Goal: Entertainment & Leisure: Consume media (video, audio)

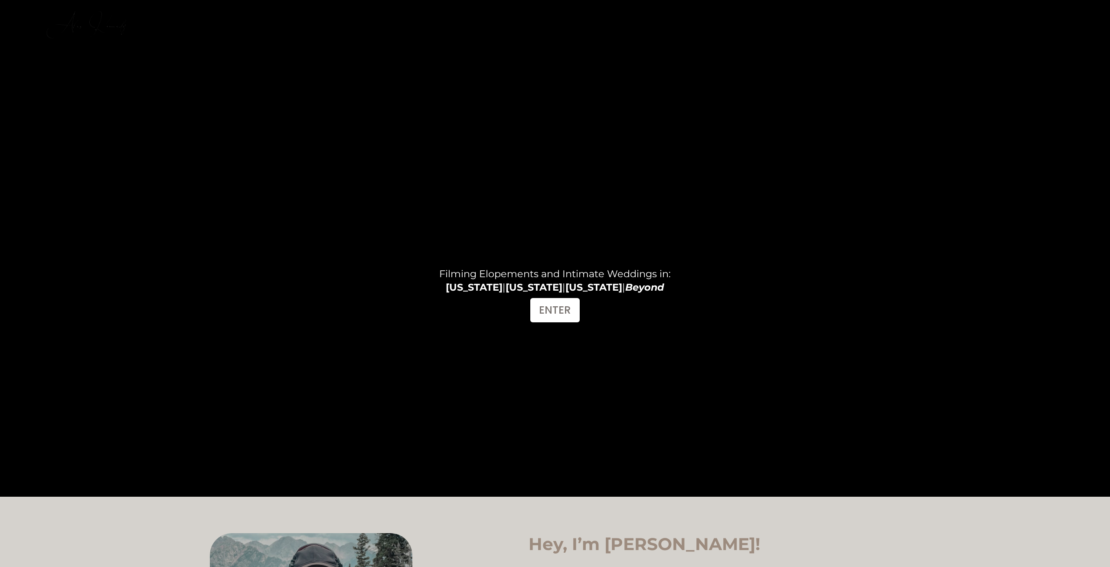
click at [973, 11] on link "FILMS" at bounding box center [970, 16] width 27 height 12
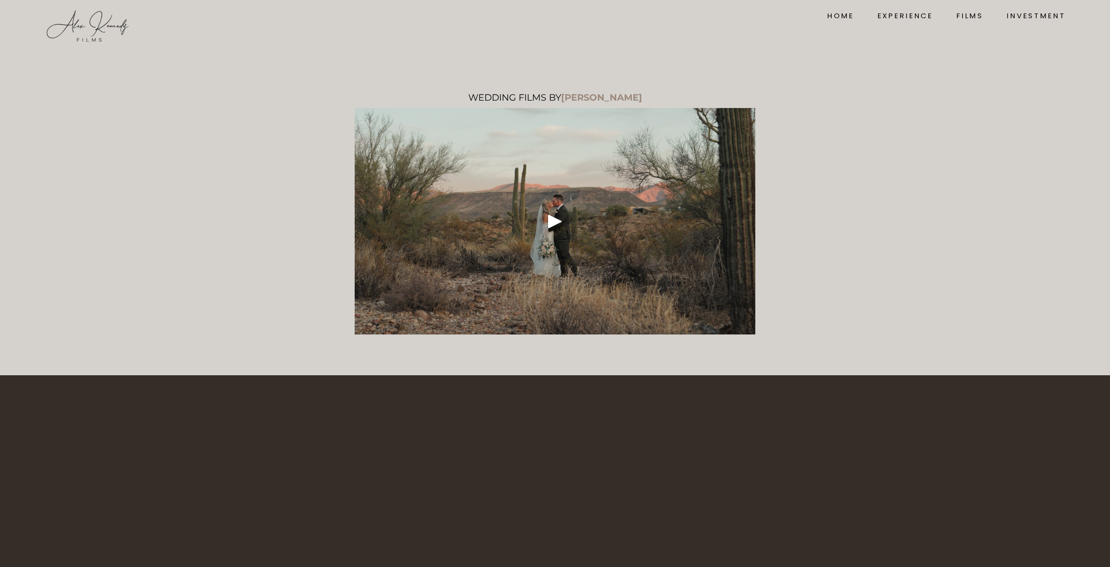
click at [555, 223] on div "Play" at bounding box center [555, 221] width 21 height 21
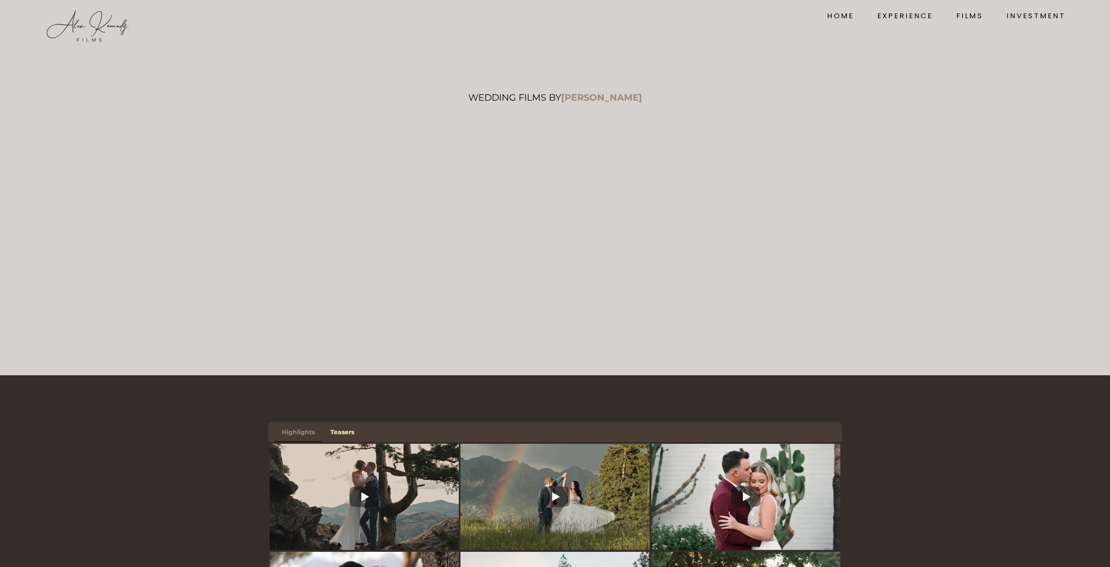
click at [347, 433] on link "Teasers" at bounding box center [343, 432] width 38 height 20
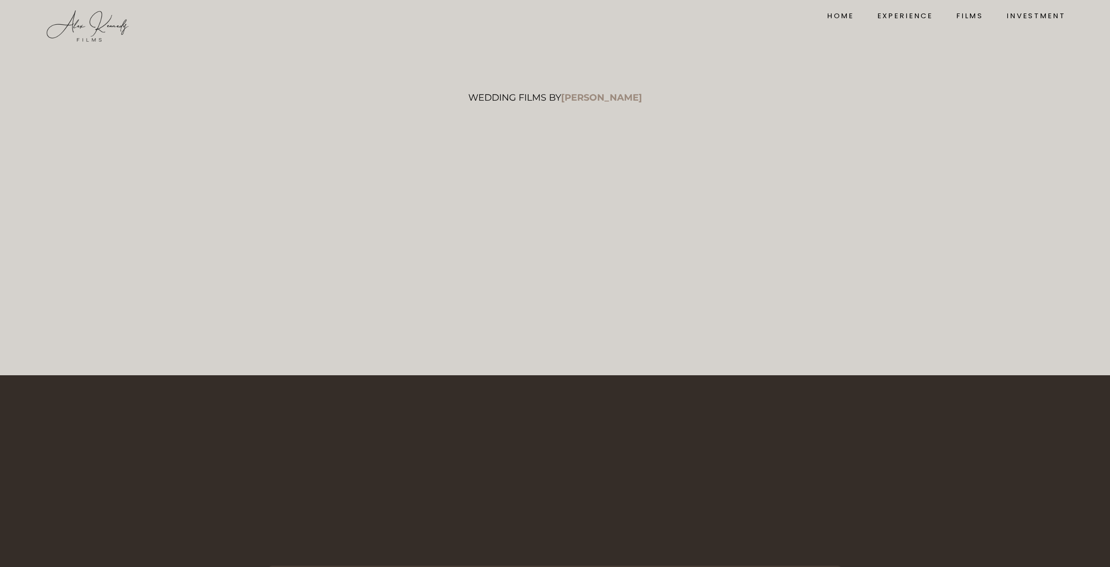
scroll to position [180, 0]
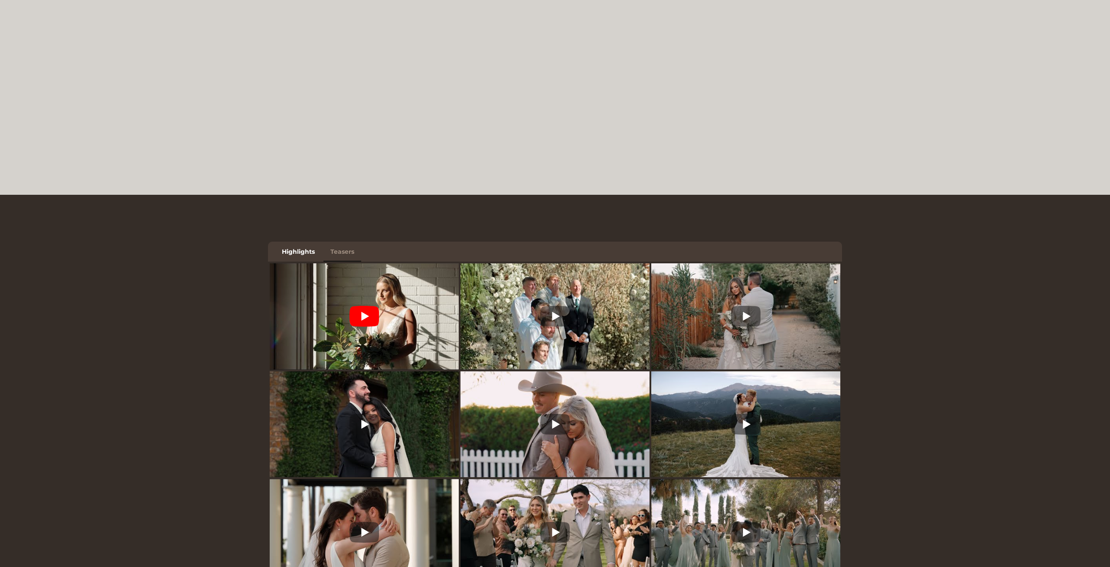
click at [374, 315] on icon at bounding box center [364, 316] width 29 height 21
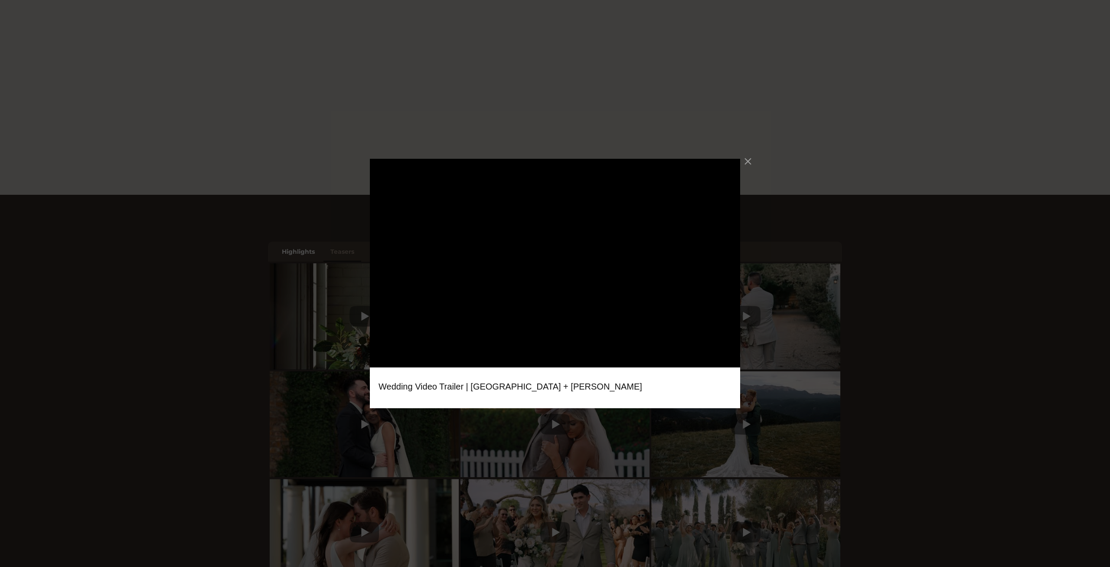
click at [610, 432] on div "Wedding Video Trailer | Sydney + Tucker" at bounding box center [555, 283] width 1110 height 567
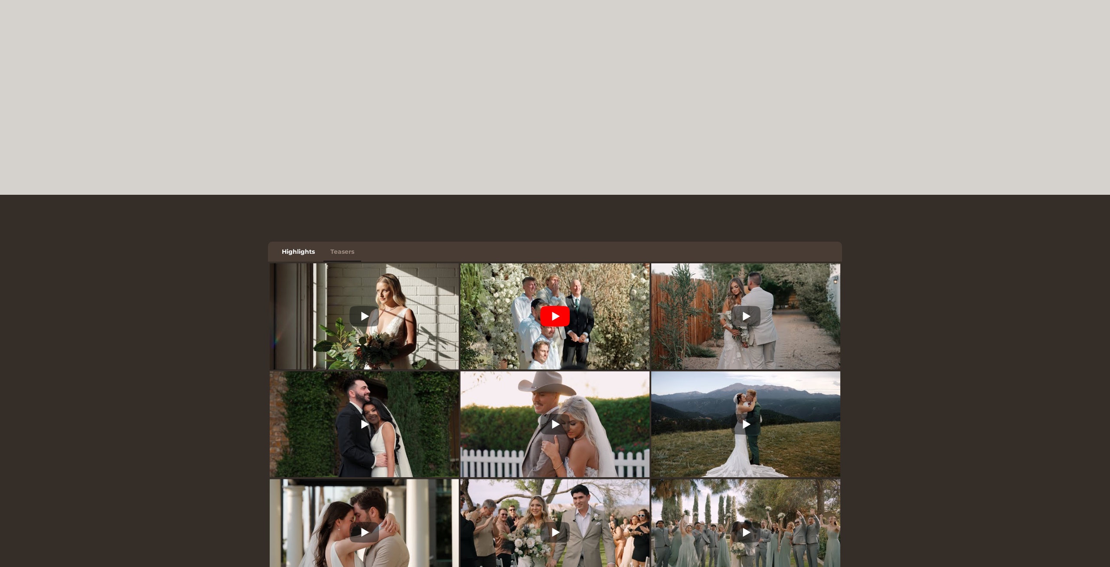
click at [560, 317] on icon at bounding box center [554, 316] width 29 height 21
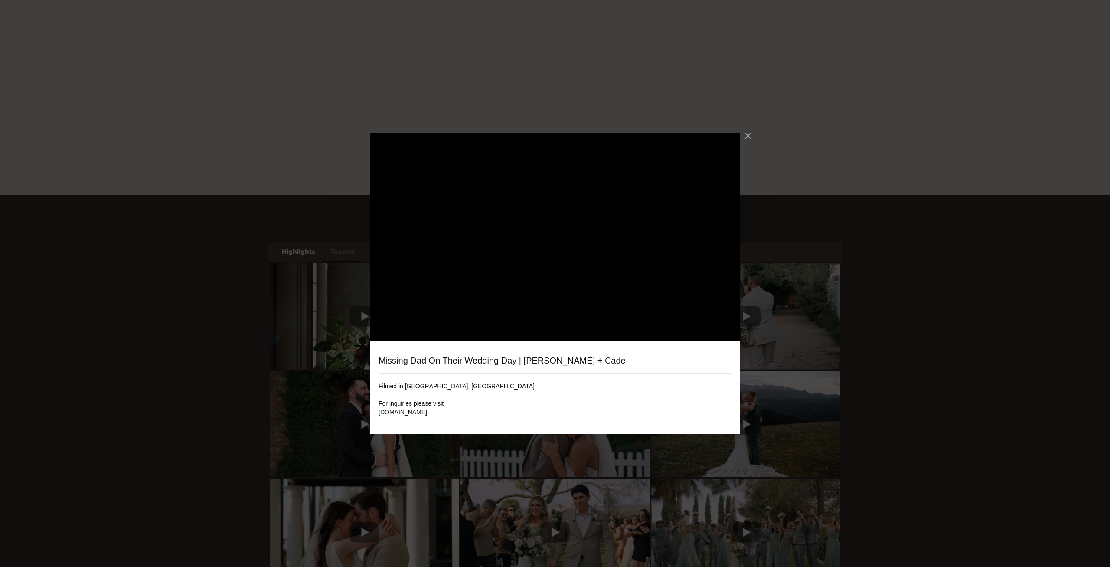
click at [540, 489] on div "Missing Dad On Their Wedding Day | Kaya + Cade Filmed in Tucson, AZ For inquiri…" at bounding box center [555, 283] width 1110 height 567
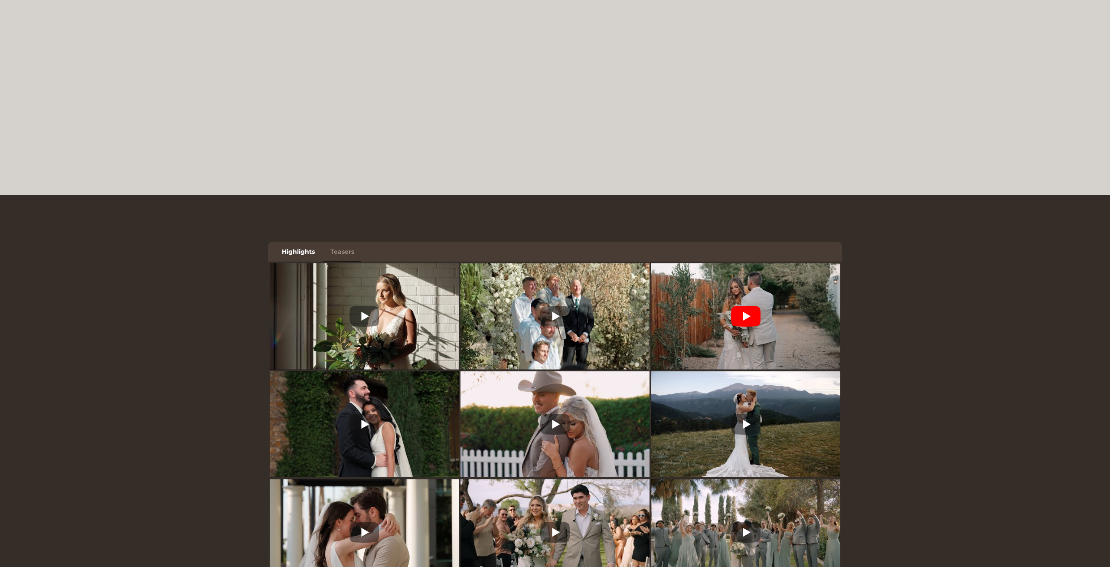
click at [752, 305] on img at bounding box center [746, 317] width 189 height 142
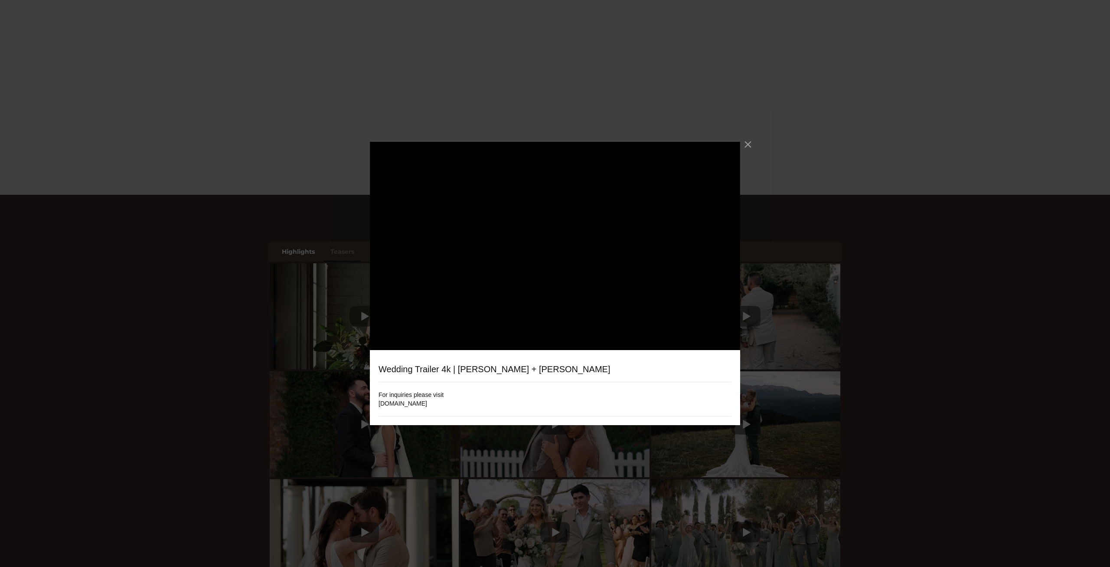
click at [286, 317] on div "Wedding Trailer 4k | Bryce + Deanna For inquiries please visit alexkennedyfilms…" at bounding box center [555, 283] width 1110 height 567
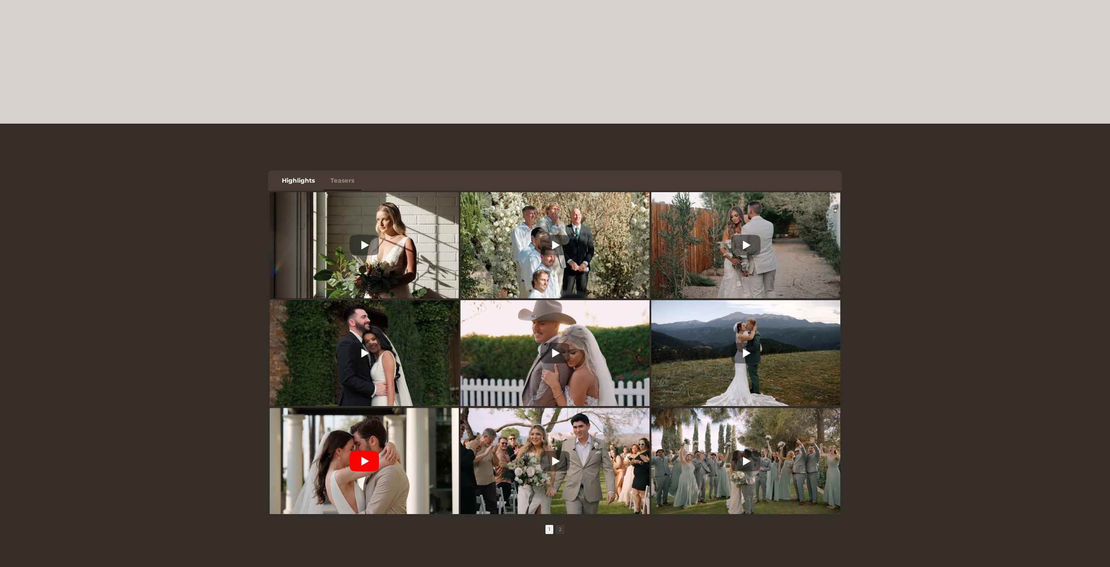
scroll to position [316, 0]
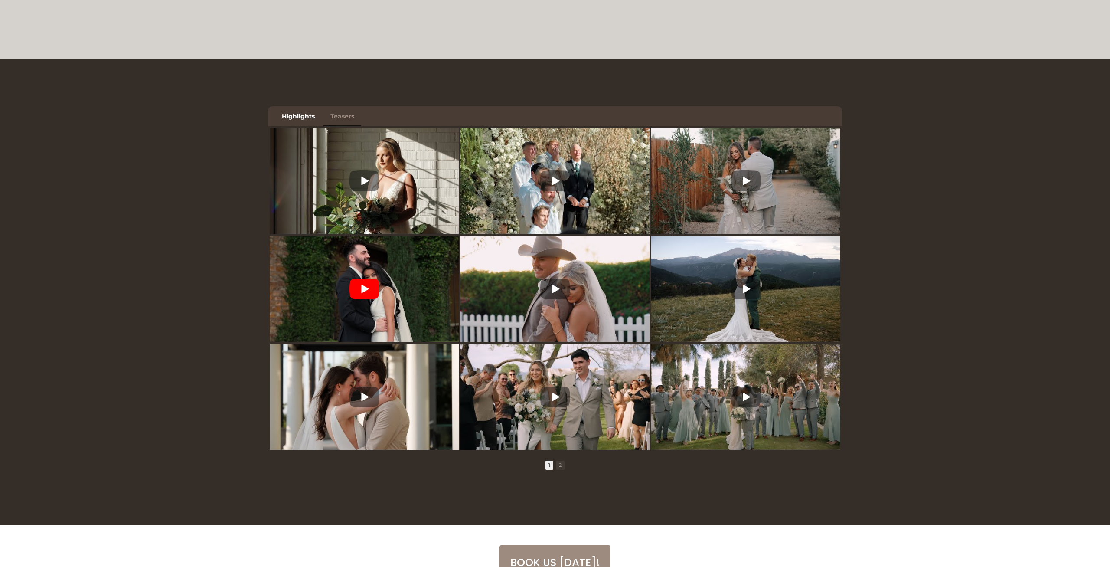
click at [359, 298] on icon at bounding box center [364, 288] width 29 height 21
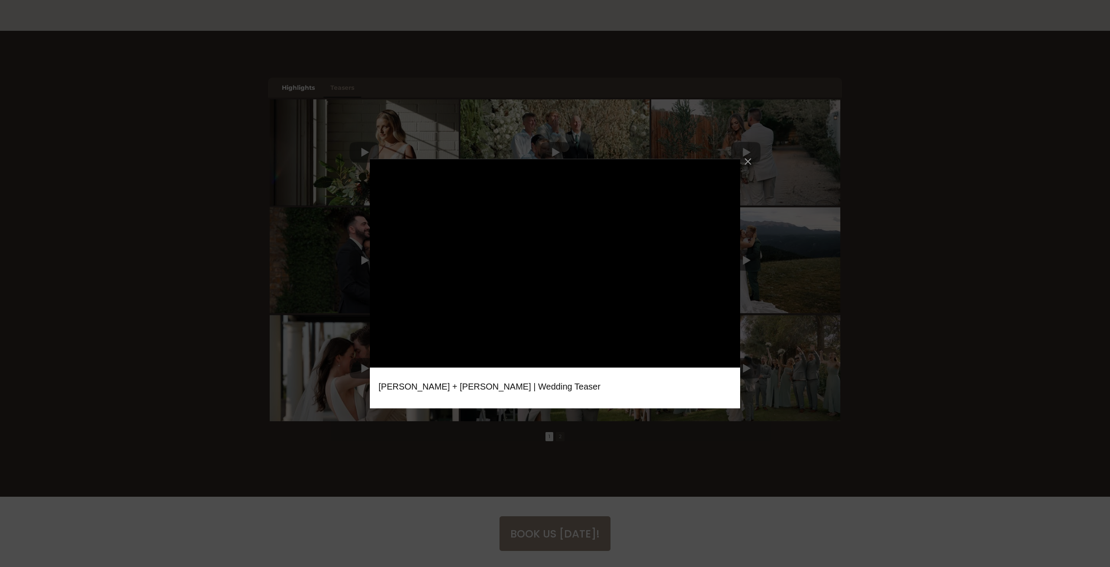
scroll to position [226, 0]
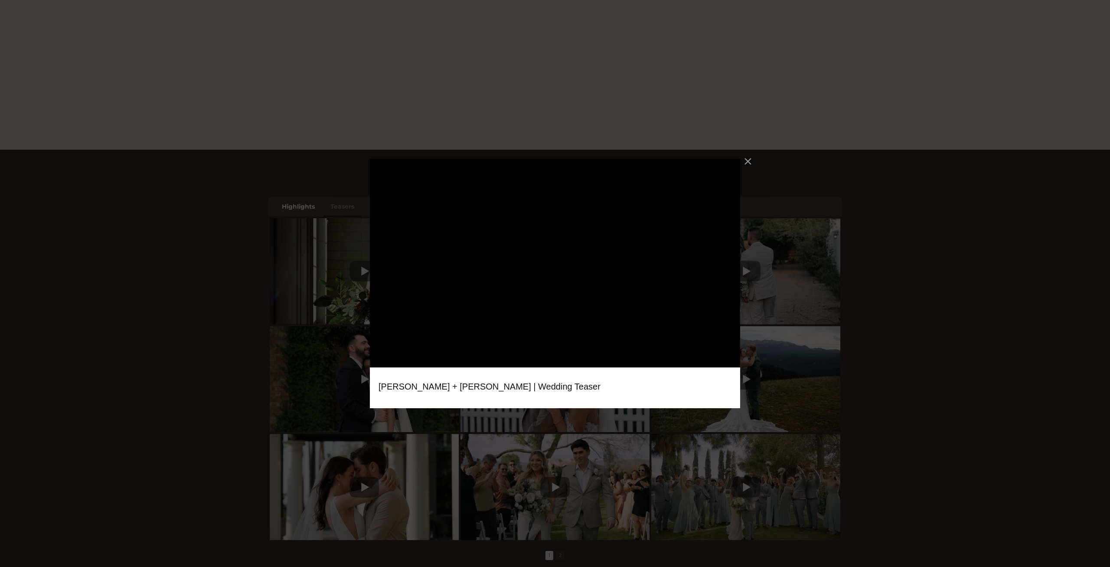
click at [302, 376] on div "Amber + Joey | Wedding Teaser" at bounding box center [555, 283] width 1110 height 567
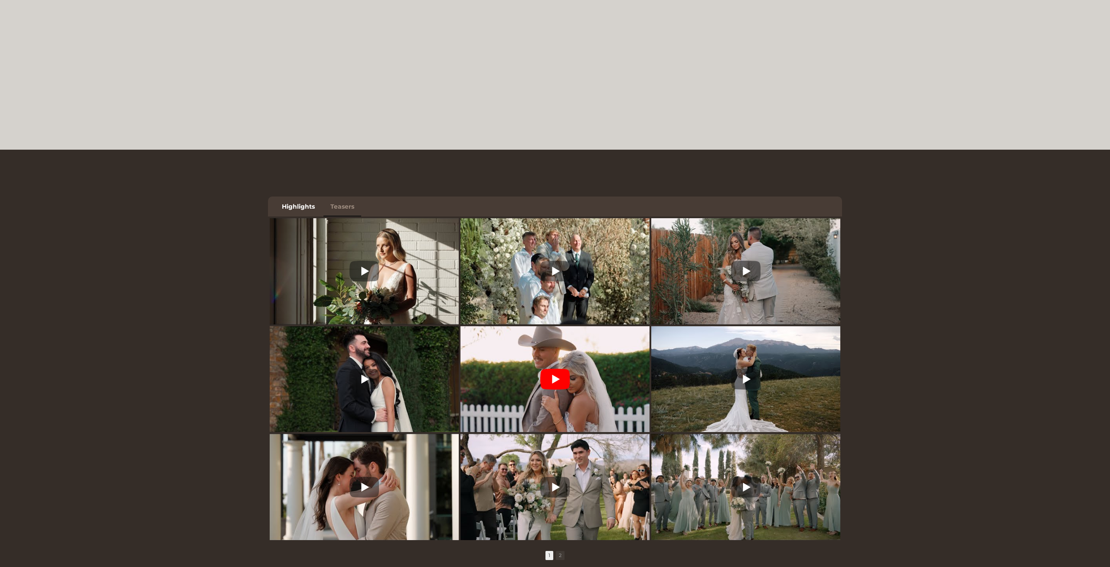
click at [560, 371] on icon at bounding box center [554, 379] width 29 height 21
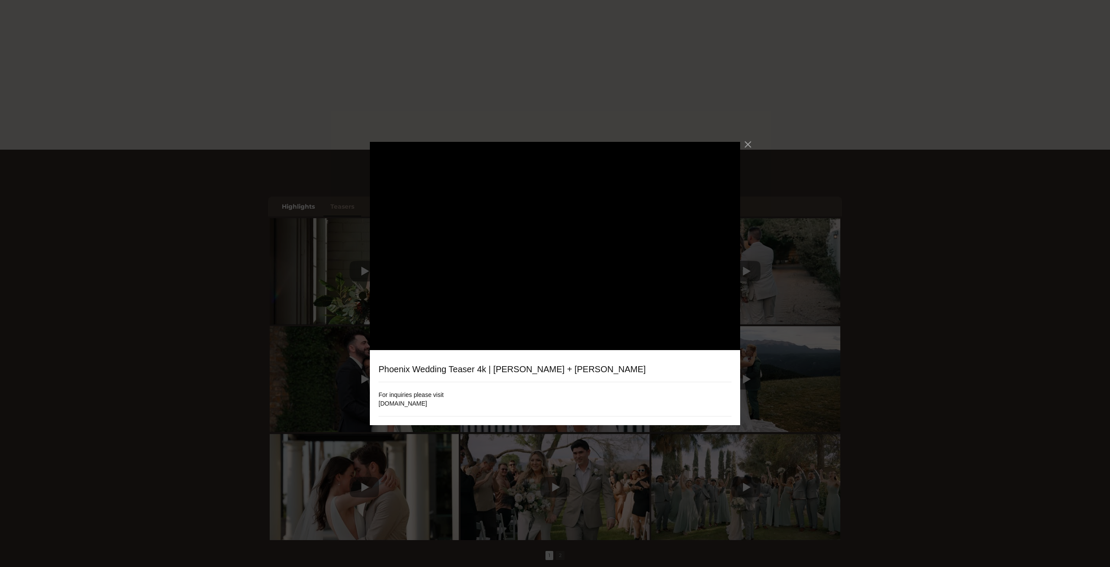
click at [878, 372] on div "Phoenix Wedding Teaser 4k | Tara + Ryan For inquiries please visit alexkennedyf…" at bounding box center [555, 283] width 1110 height 567
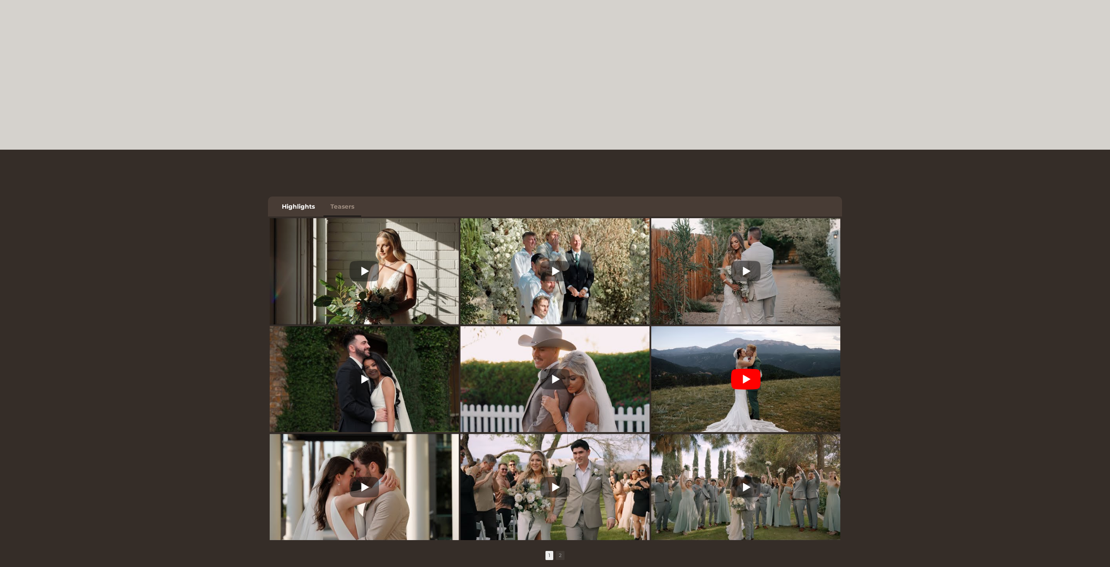
click at [745, 376] on icon at bounding box center [745, 379] width 29 height 21
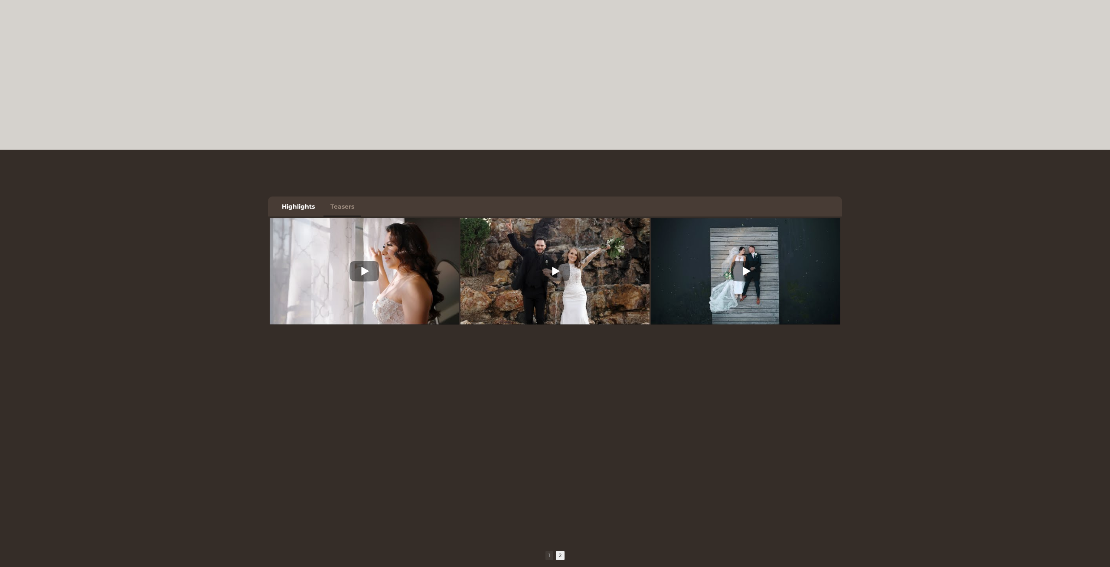
scroll to position [361, 0]
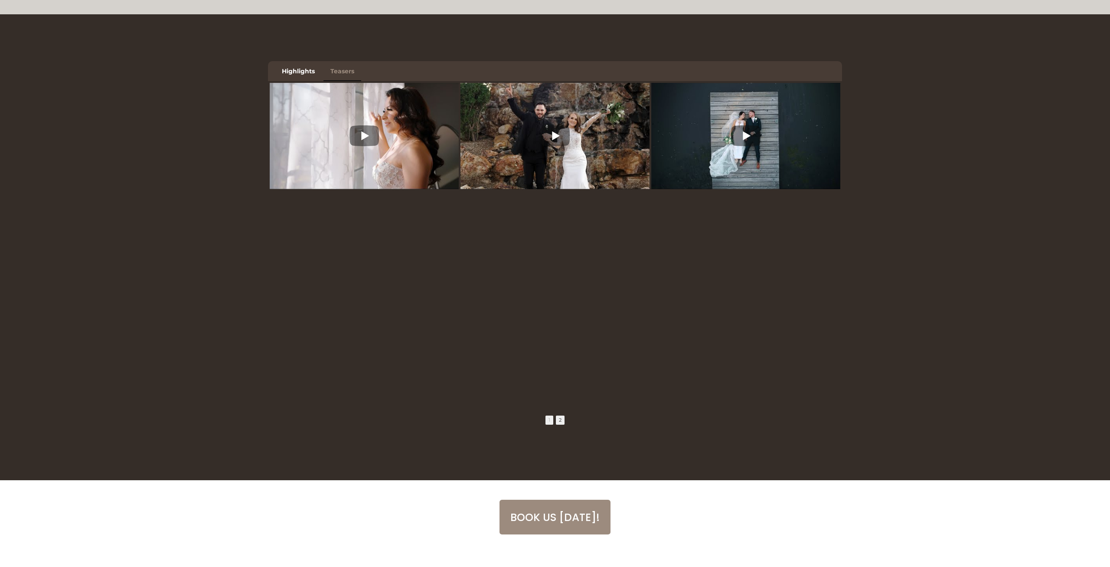
click at [549, 418] on span "1" at bounding box center [550, 420] width 8 height 9
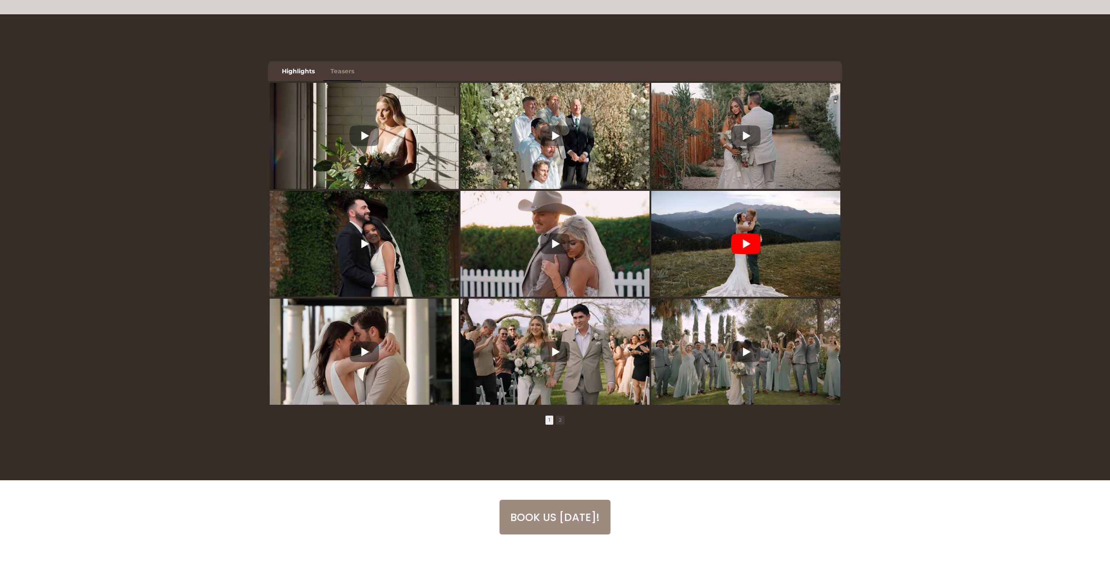
click at [726, 245] on img at bounding box center [746, 244] width 189 height 142
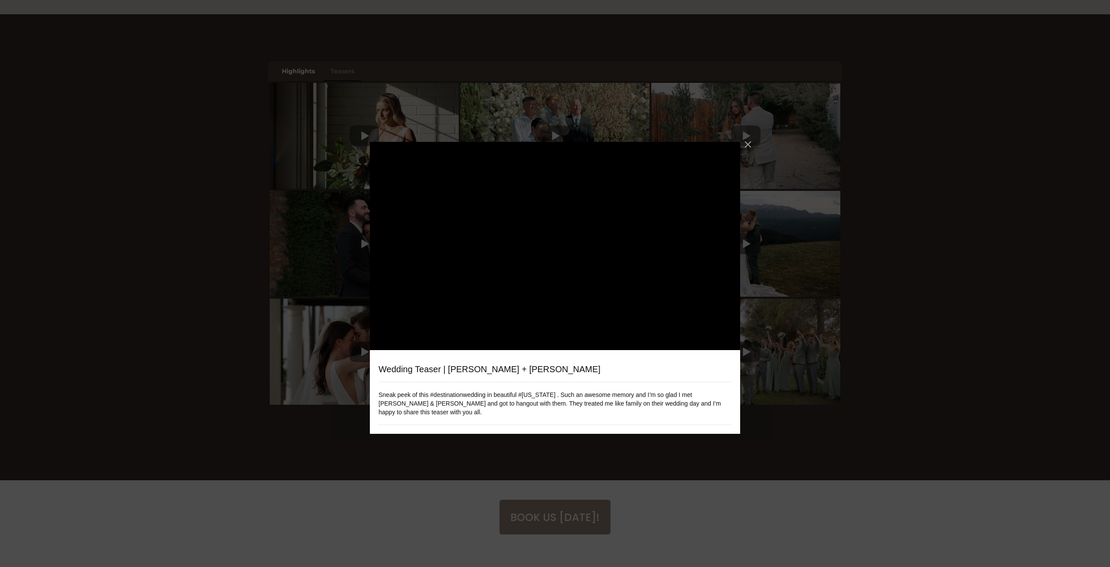
click at [457, 458] on div "Wedding Teaser | Zach + Jen Sneak peek of this #destinationwedding in beautiful…" at bounding box center [555, 283] width 1110 height 567
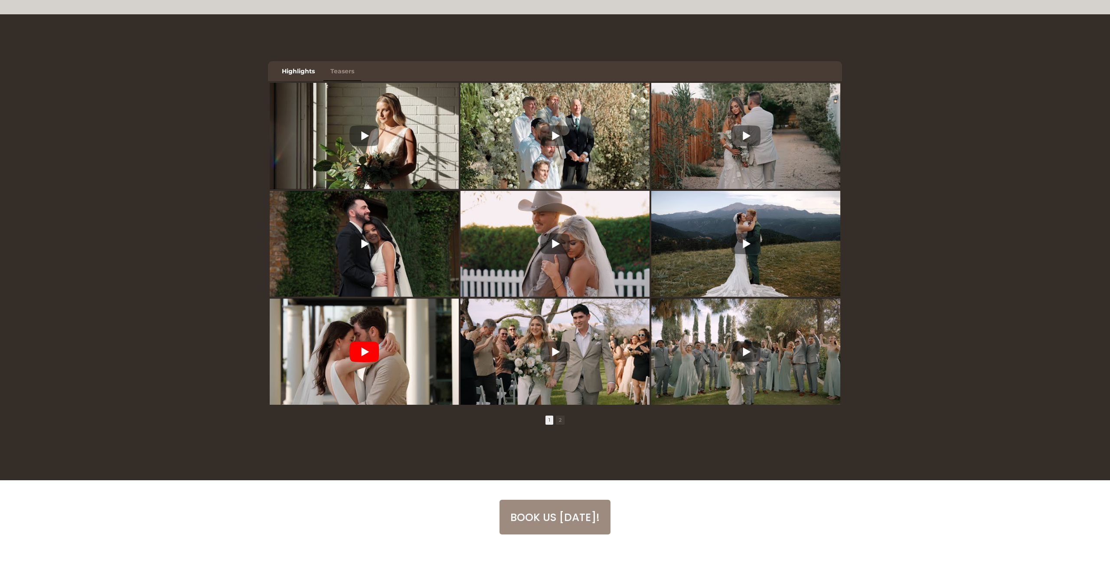
click at [383, 360] on img at bounding box center [364, 352] width 189 height 142
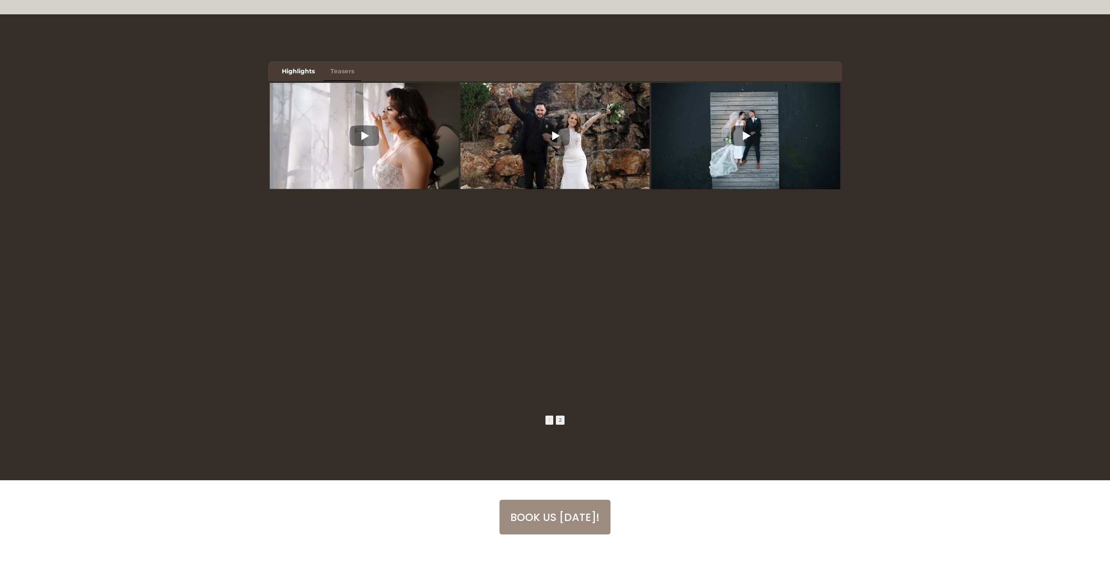
click at [551, 422] on span "1" at bounding box center [550, 420] width 8 height 9
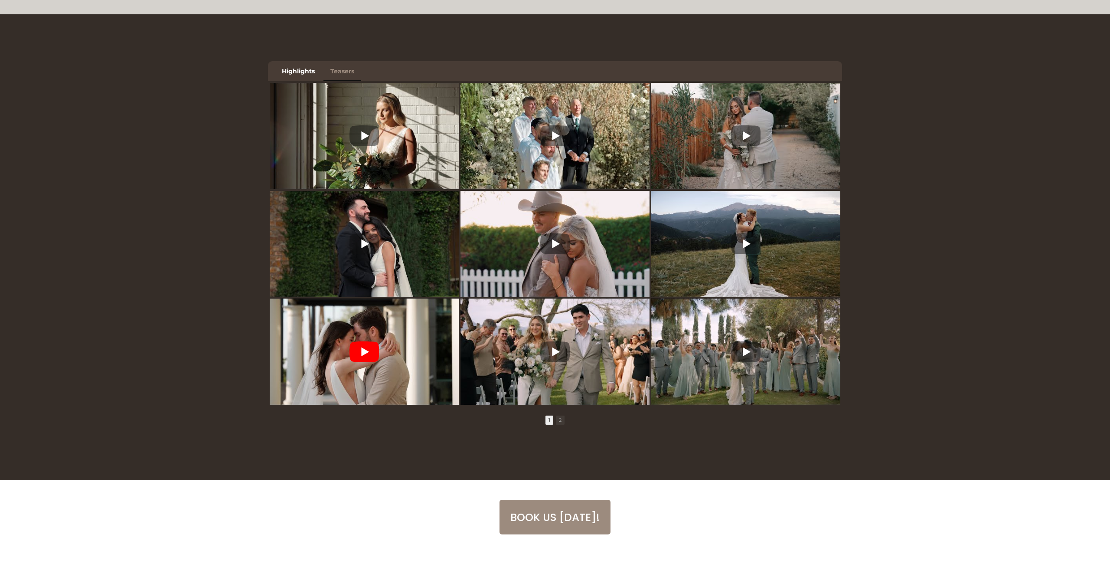
click at [350, 354] on icon at bounding box center [364, 351] width 29 height 21
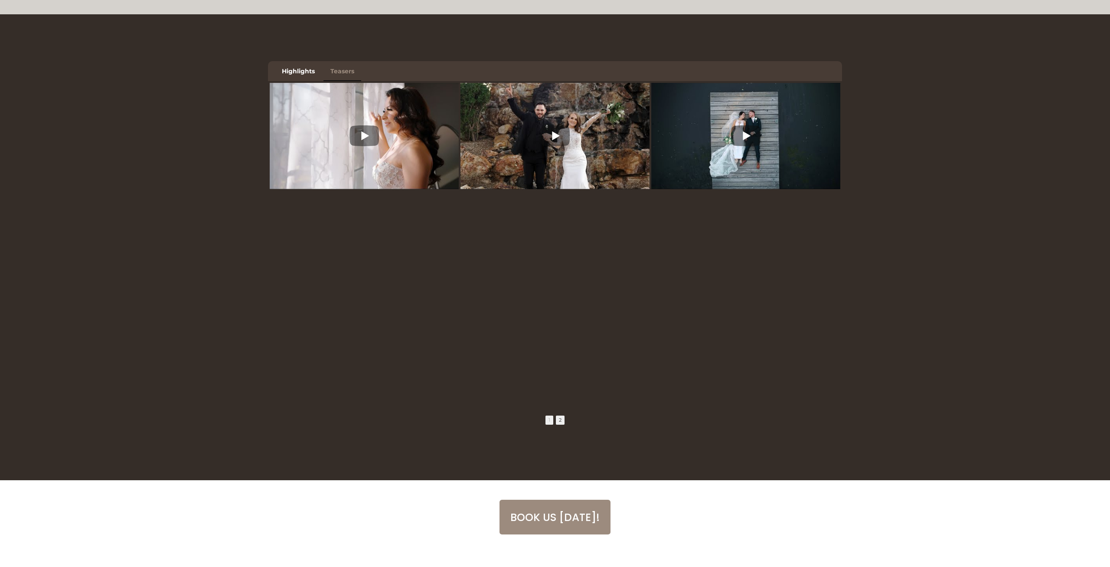
click at [548, 417] on span "1" at bounding box center [550, 420] width 8 height 9
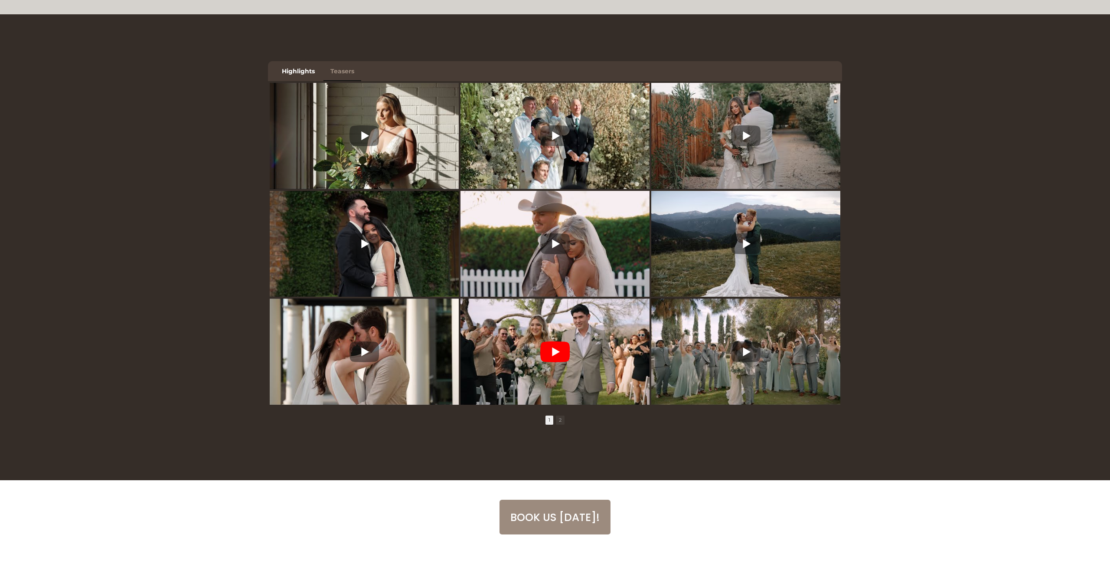
click at [553, 347] on icon at bounding box center [554, 351] width 29 height 21
